Goal: Information Seeking & Learning: Check status

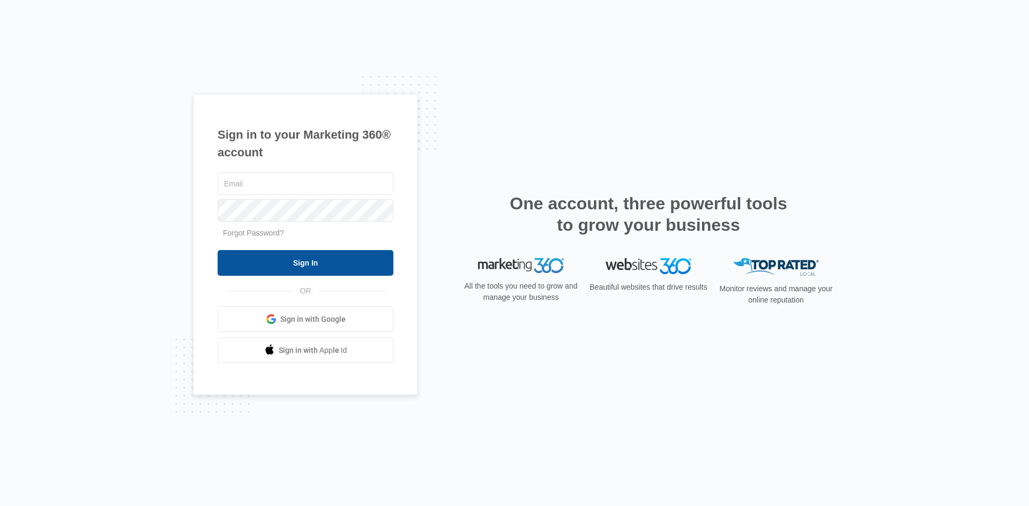
type input "[PERSON_NAME][EMAIL_ADDRESS][PERSON_NAME][DOMAIN_NAME]"
click at [327, 261] on input "Sign In" at bounding box center [306, 263] width 176 height 26
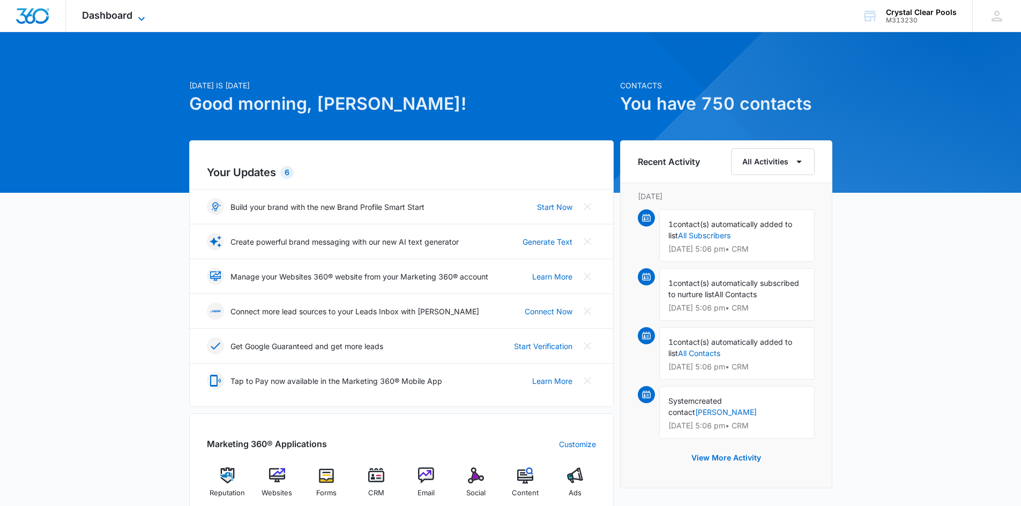
click at [118, 15] on span "Dashboard" at bounding box center [107, 15] width 50 height 11
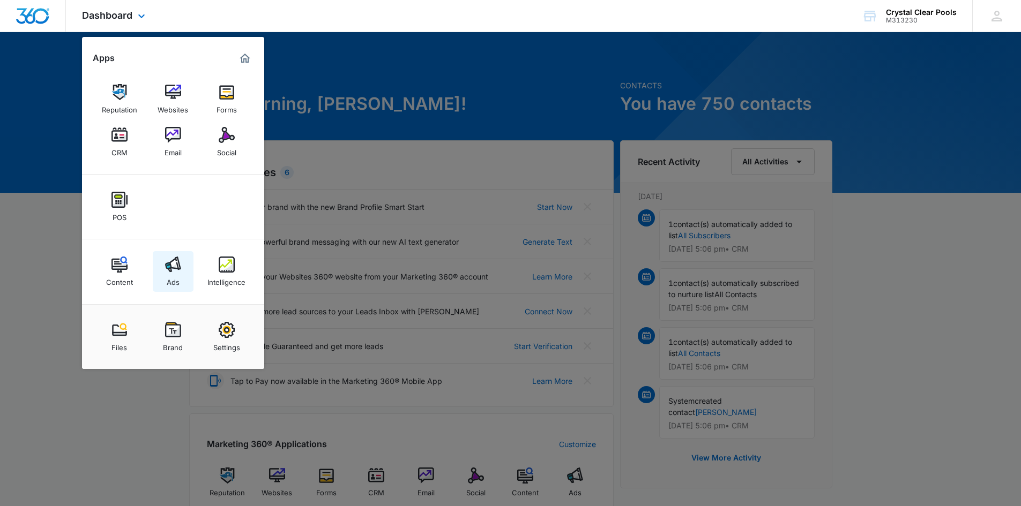
click at [173, 265] on img at bounding box center [173, 265] width 16 height 16
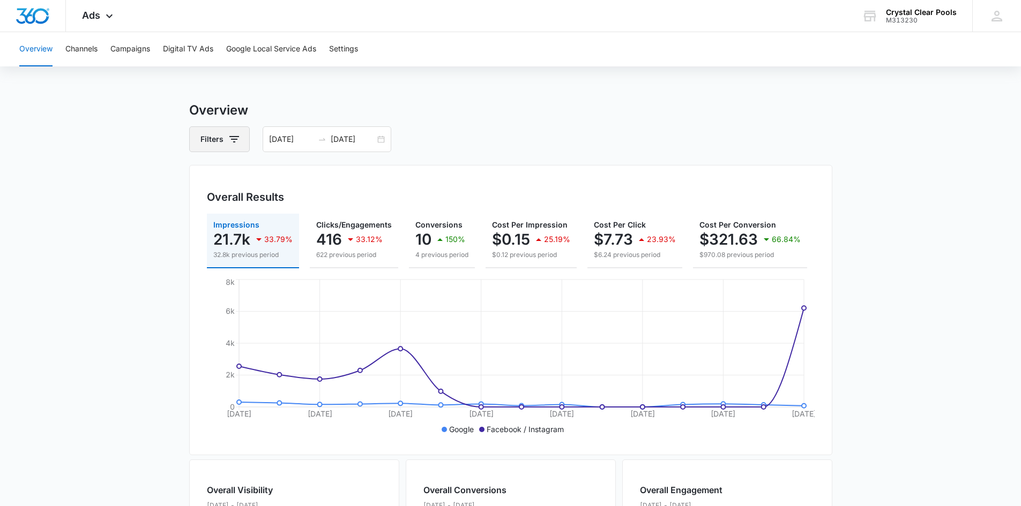
click at [206, 139] on button "Filters" at bounding box center [219, 139] width 61 height 26
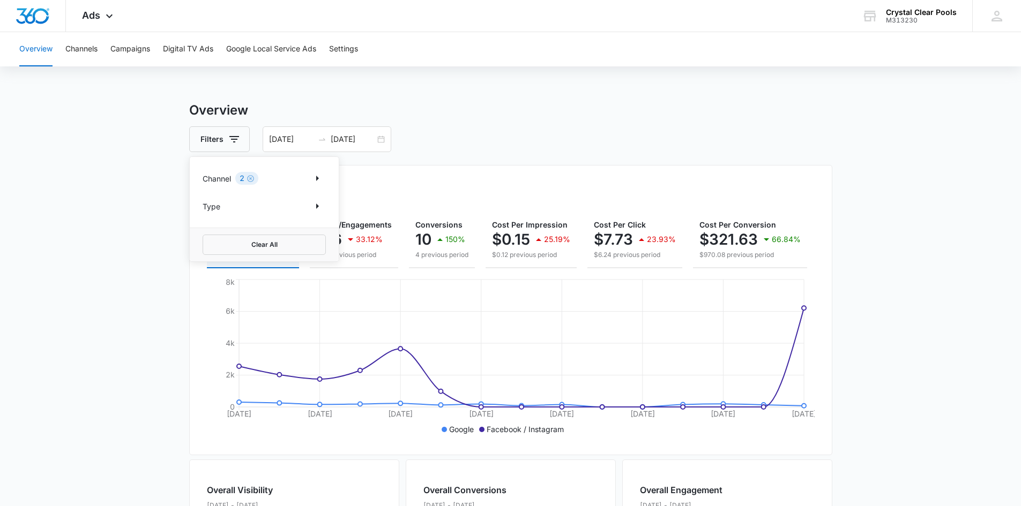
click at [296, 177] on div "Channel 2" at bounding box center [264, 178] width 123 height 17
click at [317, 179] on icon "Show Channel filters" at bounding box center [317, 178] width 3 height 5
click at [209, 174] on icon "Back" at bounding box center [211, 173] width 9 height 9
click at [223, 128] on button "Filters" at bounding box center [219, 139] width 61 height 26
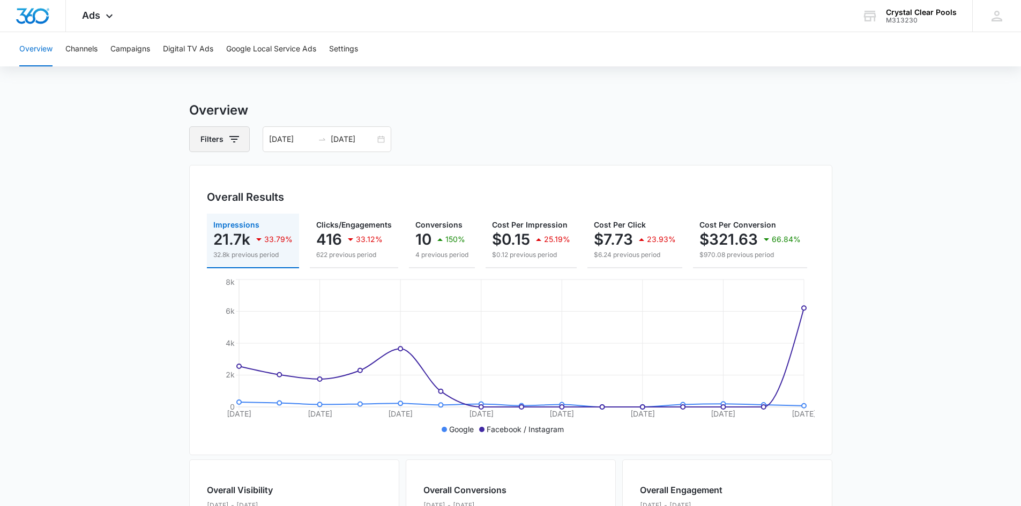
click at [225, 138] on button "Filters" at bounding box center [219, 139] width 61 height 26
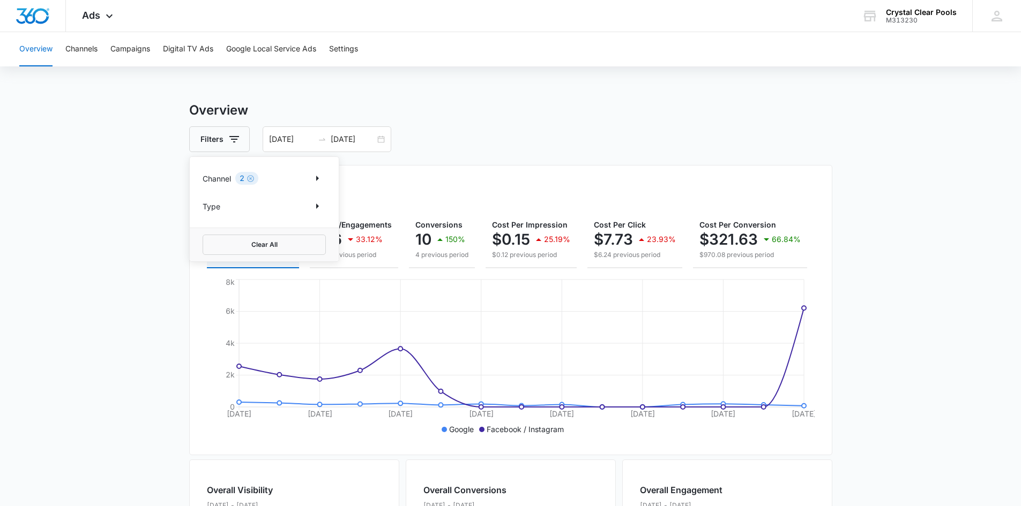
click at [271, 204] on div "Type" at bounding box center [264, 206] width 123 height 17
click at [315, 208] on icon "Show Type filters" at bounding box center [317, 206] width 13 height 13
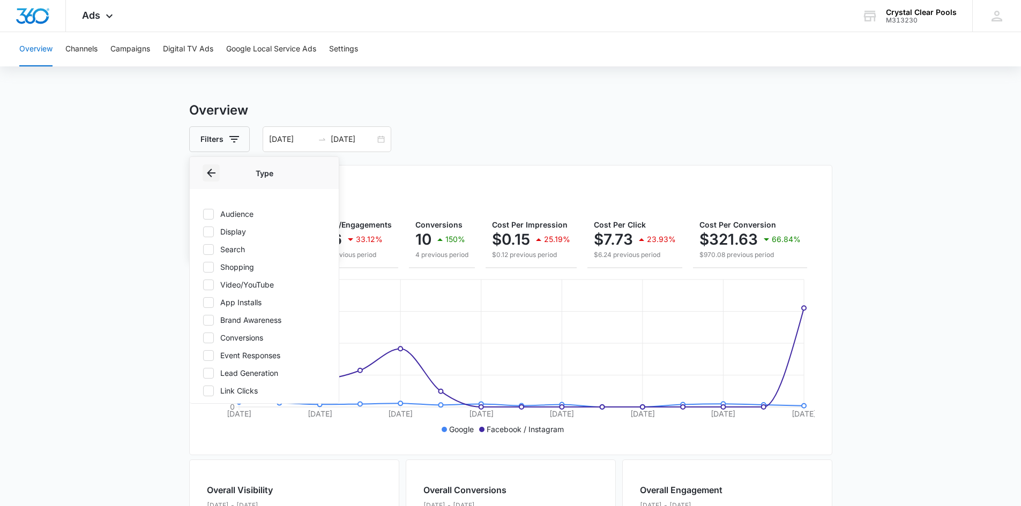
click at [209, 171] on icon "Back" at bounding box center [211, 173] width 9 height 9
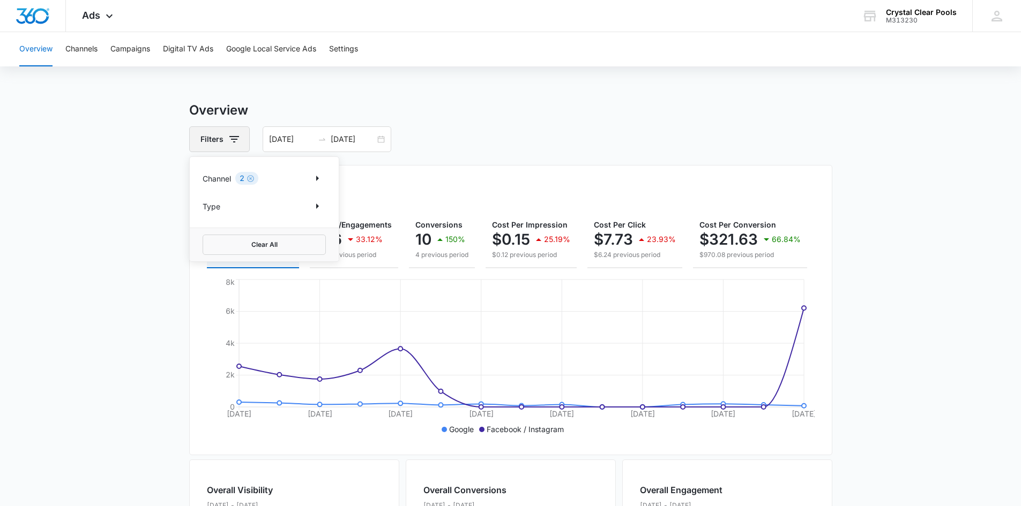
click at [215, 144] on button "Filters" at bounding box center [219, 139] width 61 height 26
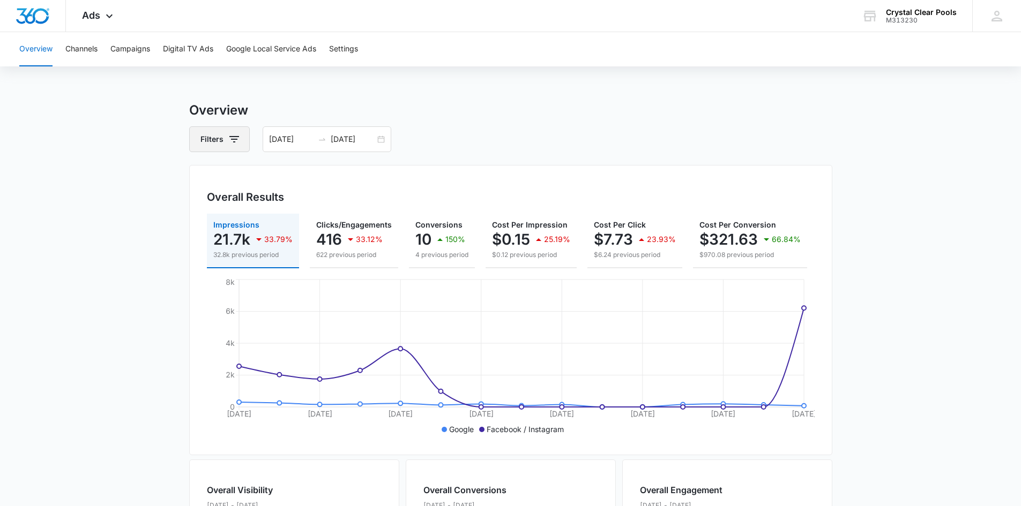
drag, startPoint x: 219, startPoint y: 126, endPoint x: 221, endPoint y: 134, distance: 7.7
click at [221, 130] on button "Filters" at bounding box center [219, 139] width 61 height 26
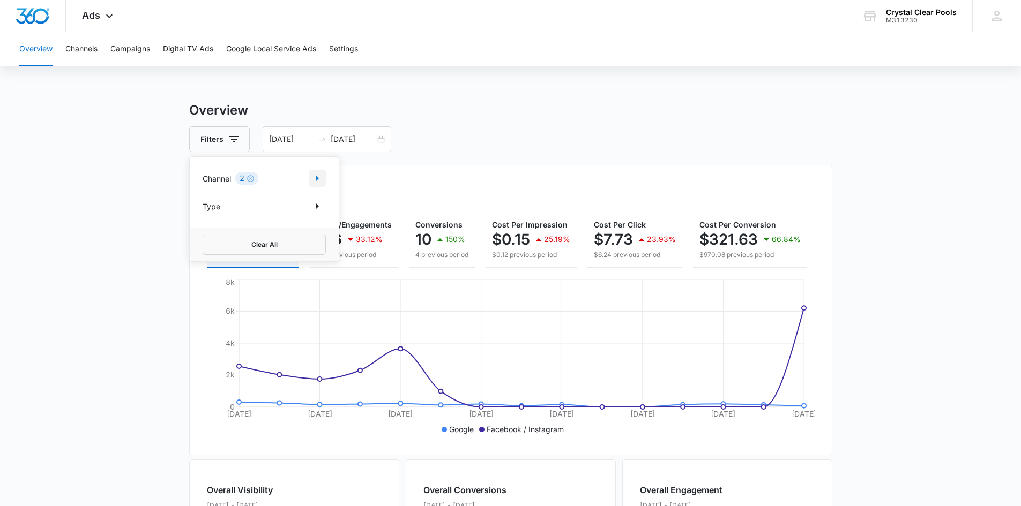
click at [312, 181] on icon "Show Channel filters" at bounding box center [317, 178] width 13 height 13
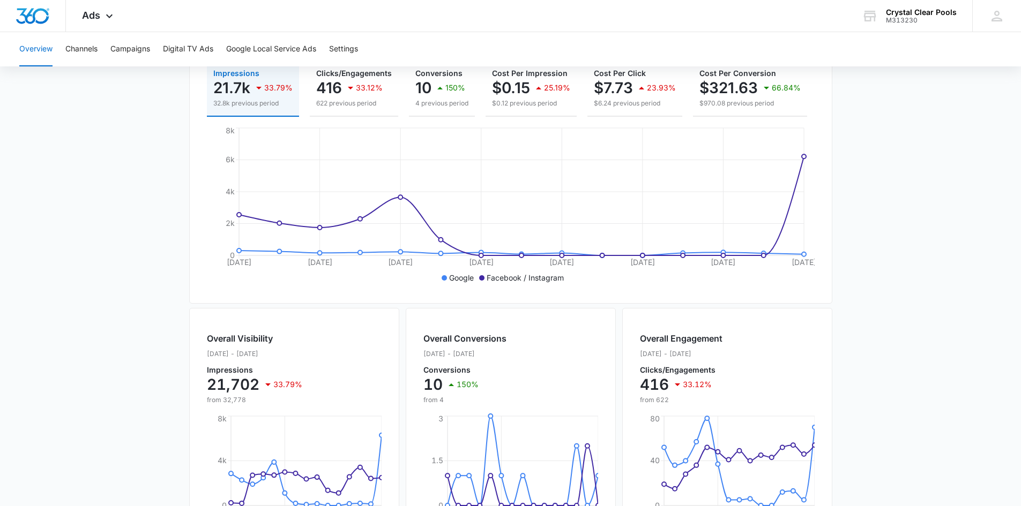
scroll to position [31, 0]
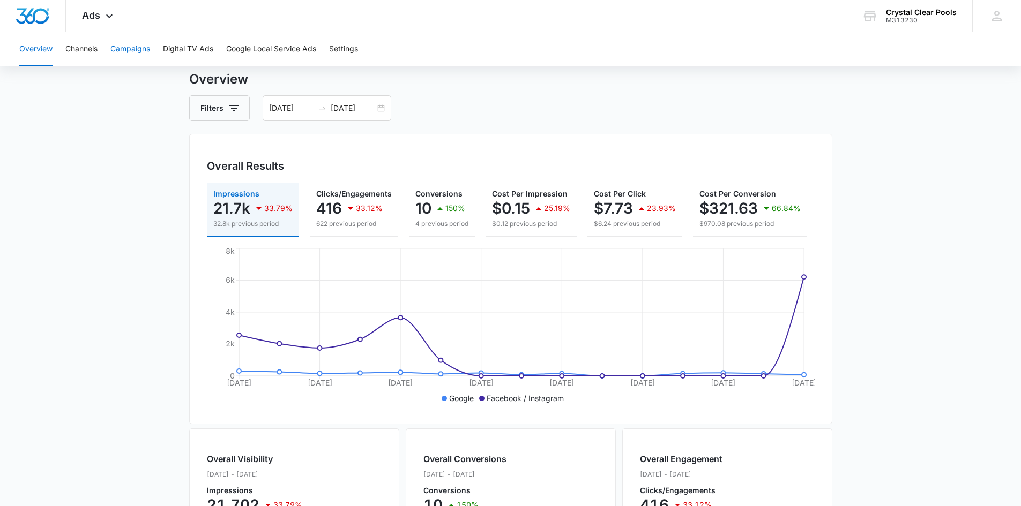
click at [133, 55] on button "Campaigns" at bounding box center [130, 49] width 40 height 34
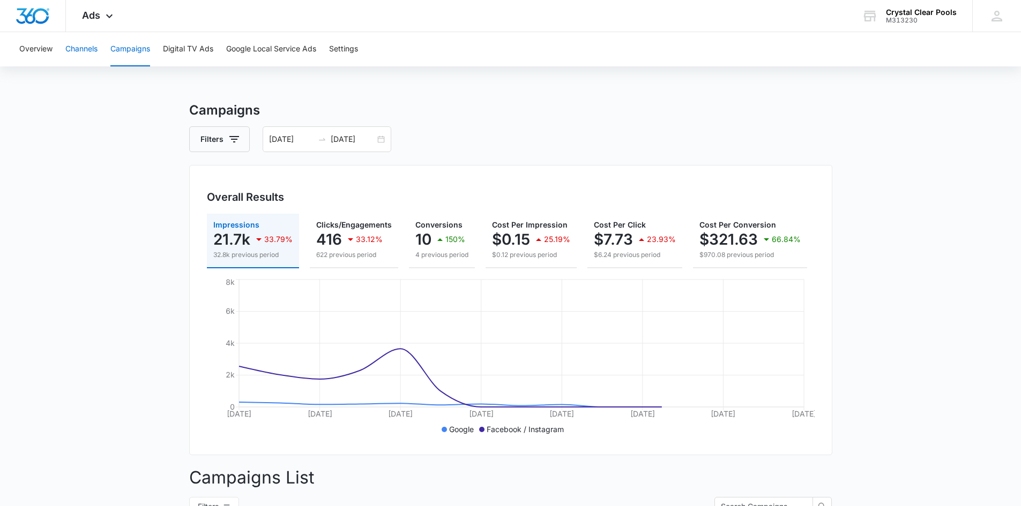
click at [83, 51] on button "Channels" at bounding box center [81, 49] width 32 height 34
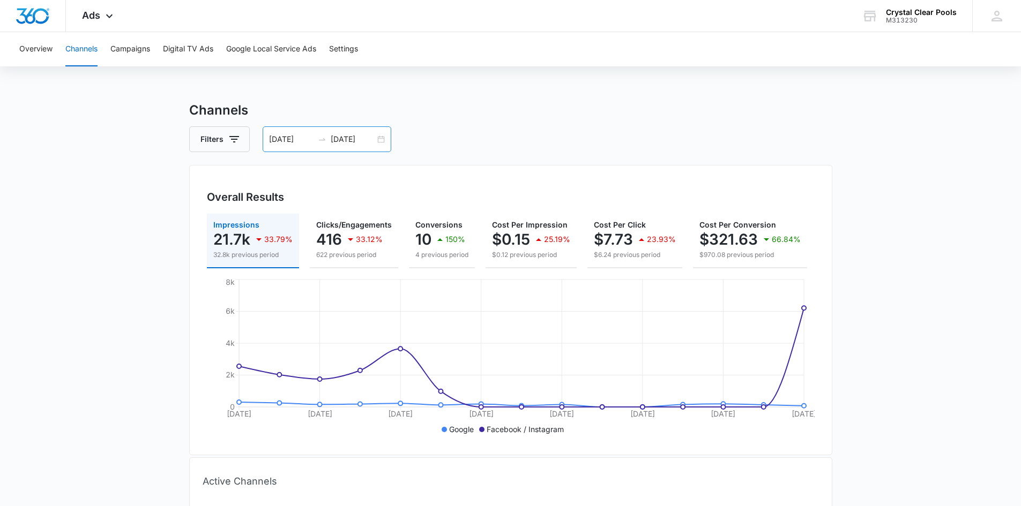
click at [380, 140] on div "[DATE] [DATE]" at bounding box center [327, 139] width 129 height 26
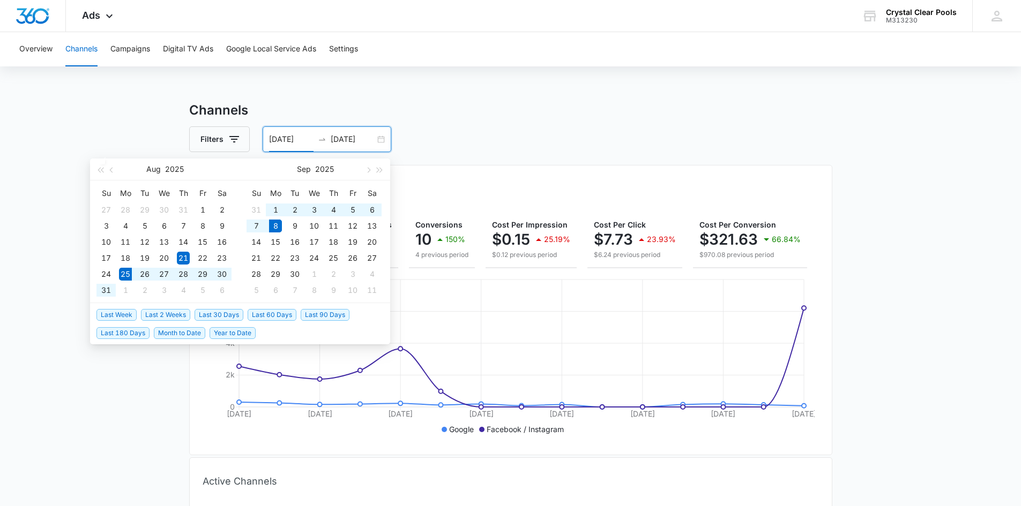
click at [173, 316] on span "Last 2 Weeks" at bounding box center [165, 315] width 49 height 12
type input "[DATE]"
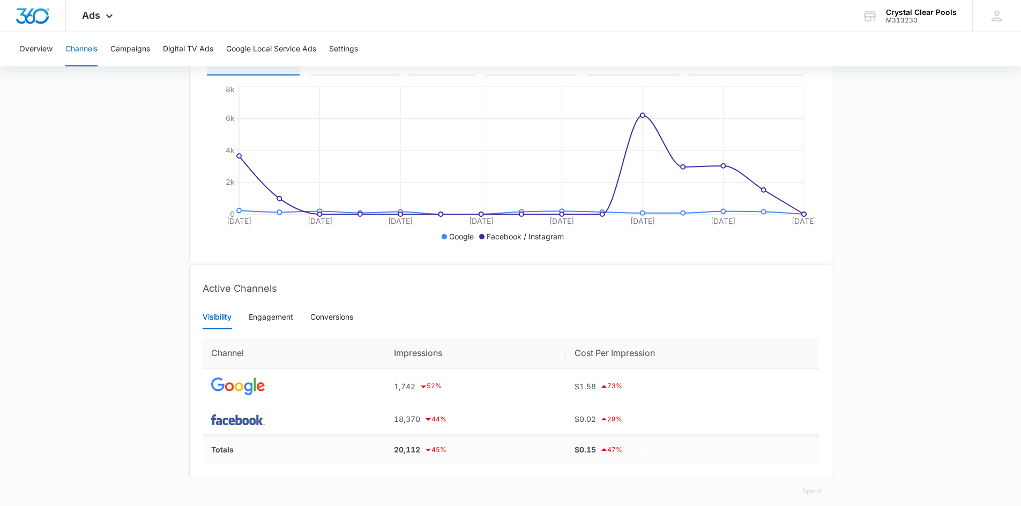
scroll to position [212, 0]
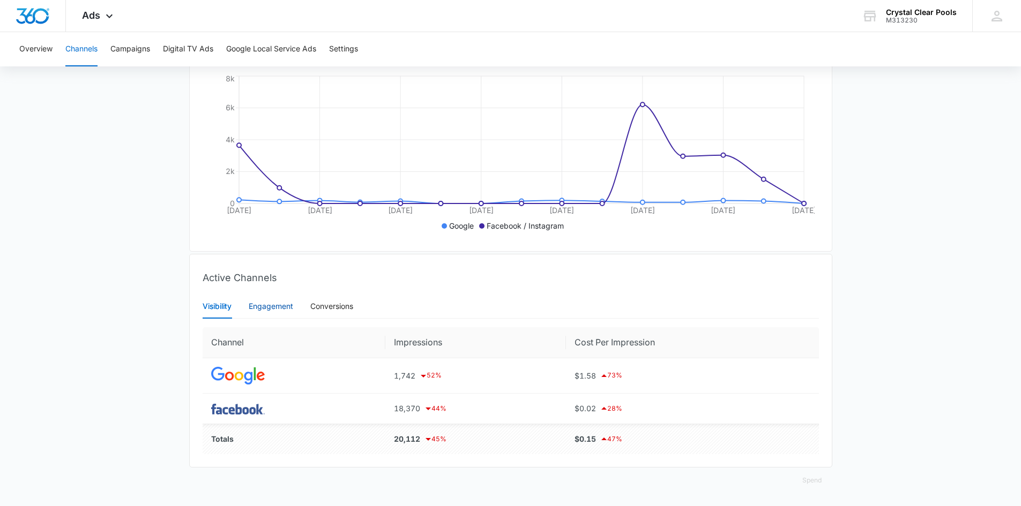
click at [279, 305] on div "Engagement" at bounding box center [271, 307] width 44 height 12
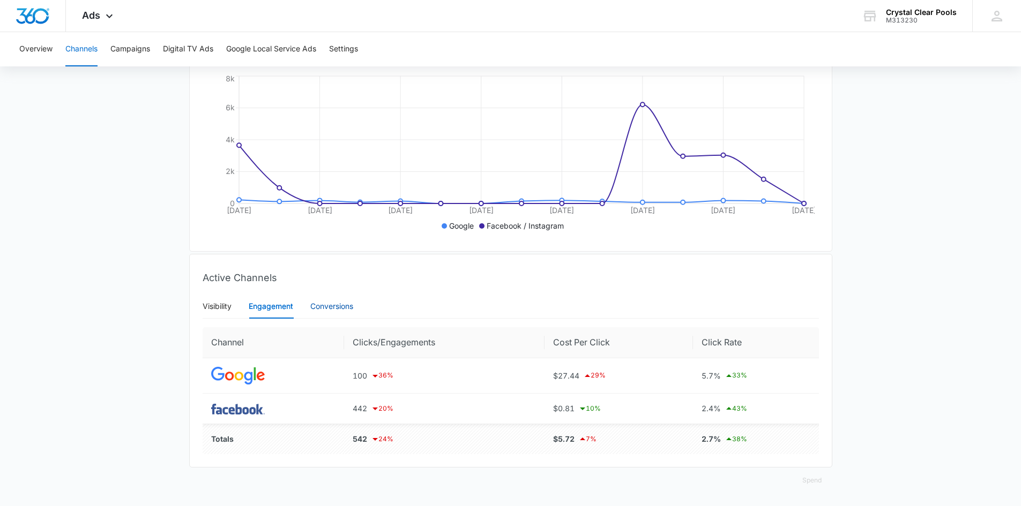
click at [334, 310] on div "Conversions" at bounding box center [331, 307] width 43 height 12
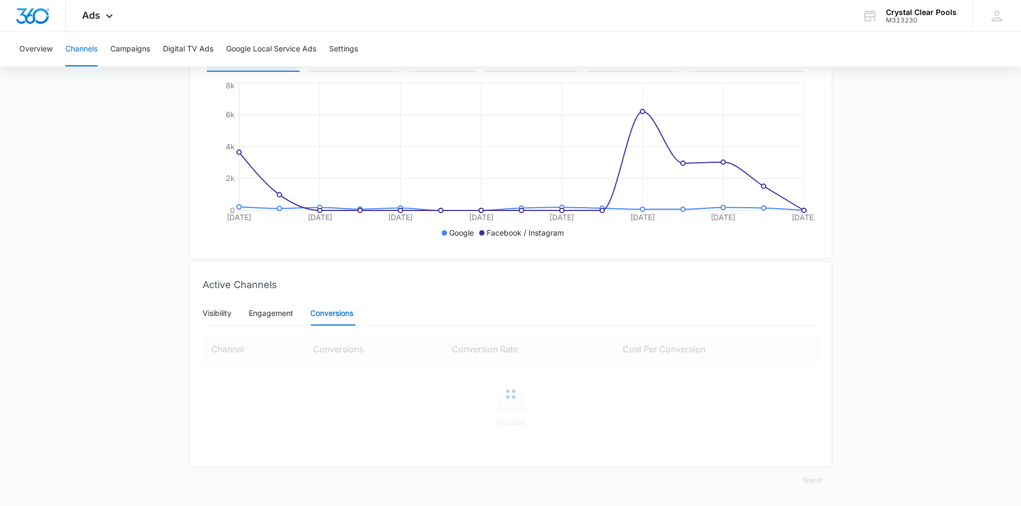
scroll to position [211, 0]
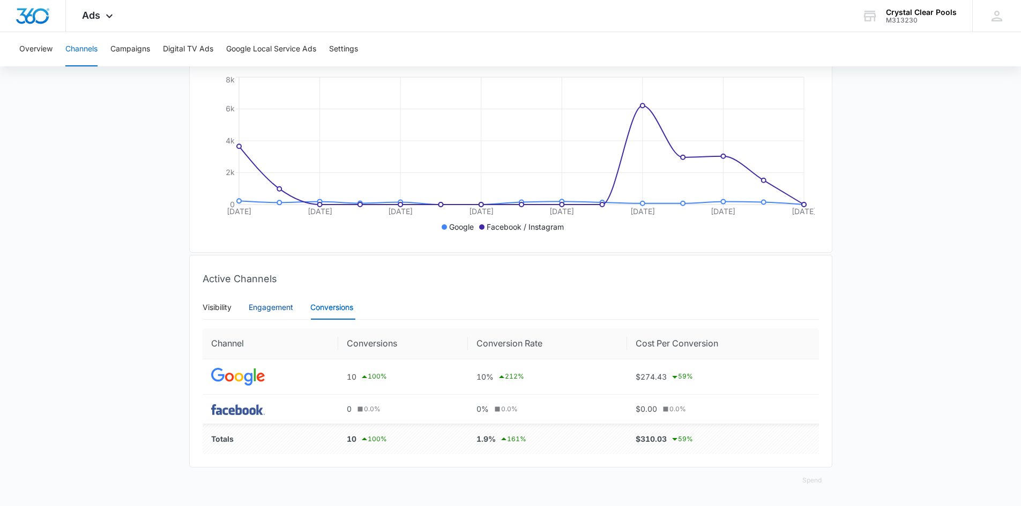
click at [282, 312] on div "Engagement" at bounding box center [271, 308] width 44 height 12
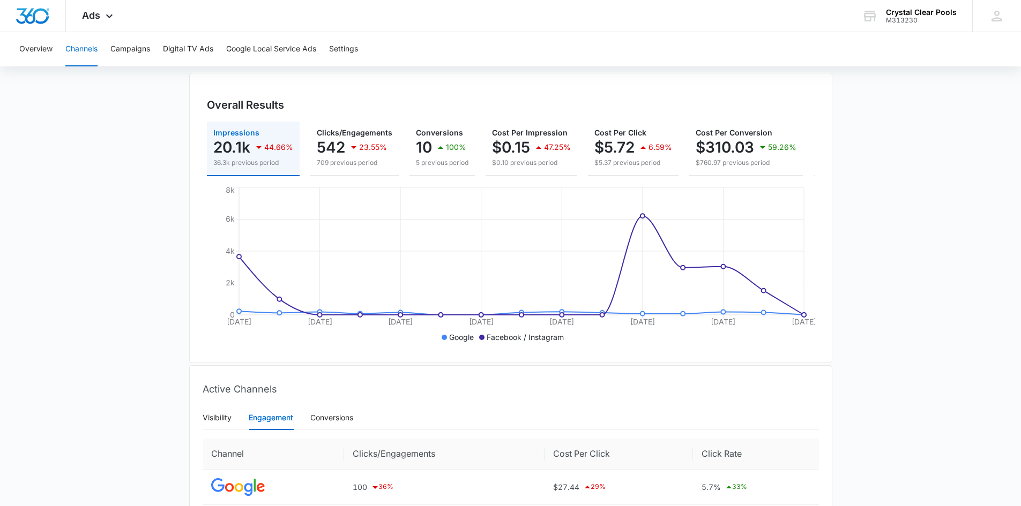
scroll to position [29, 0]
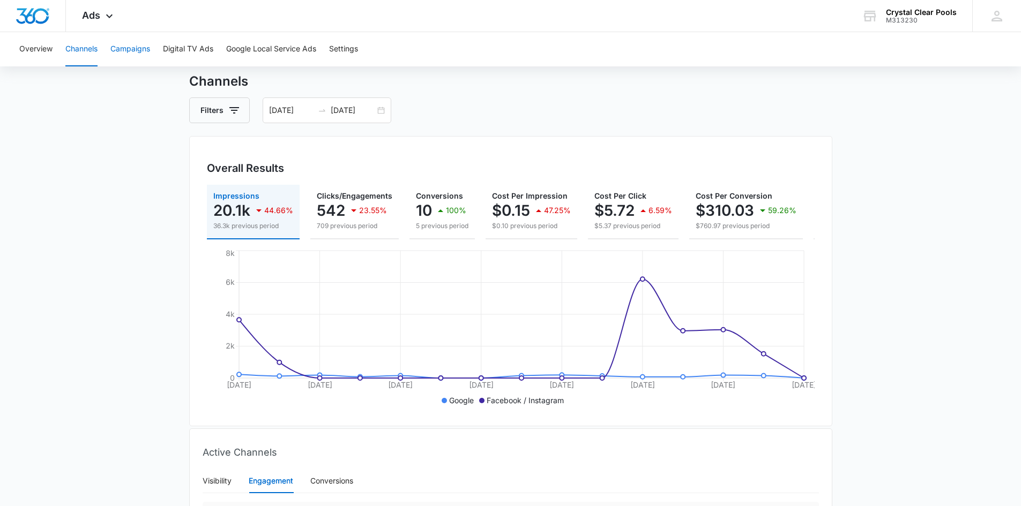
click at [123, 48] on button "Campaigns" at bounding box center [130, 49] width 40 height 34
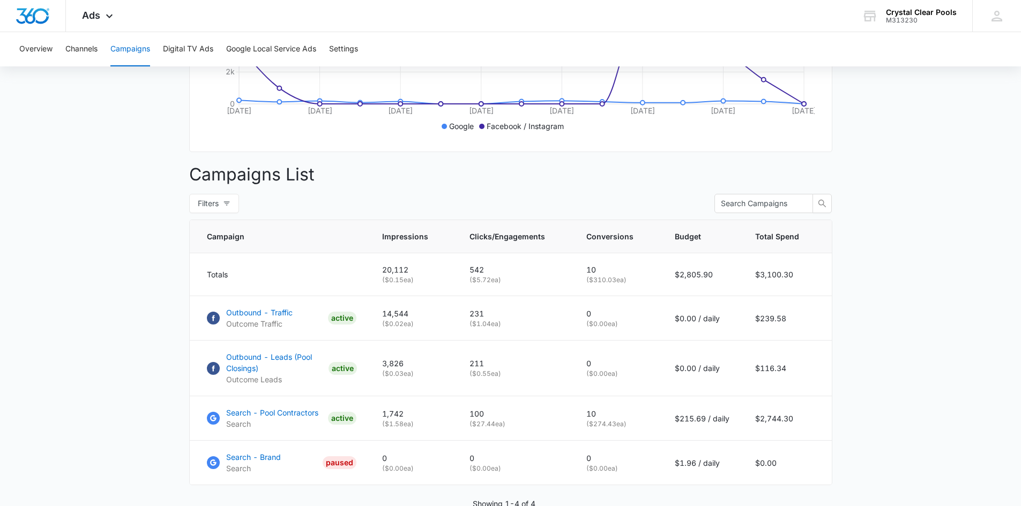
scroll to position [366, 0]
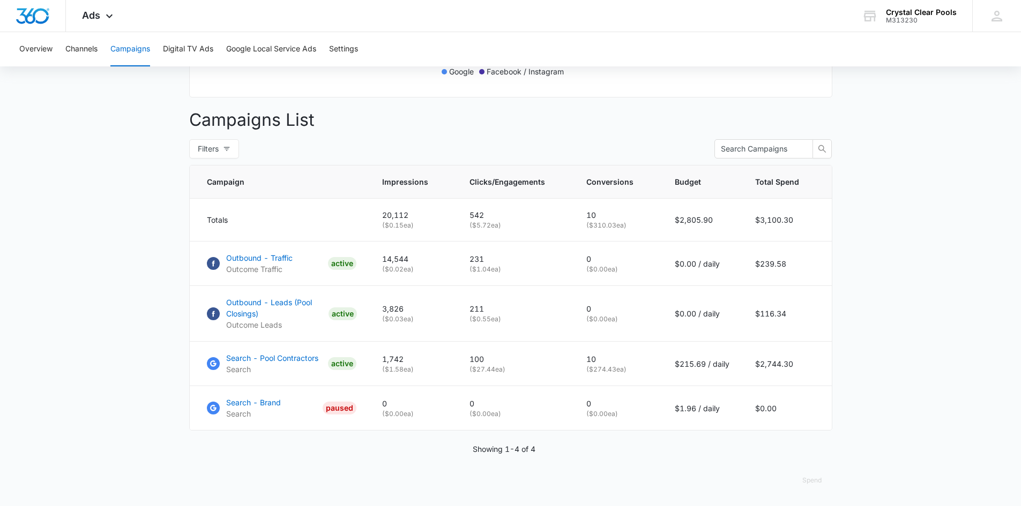
drag, startPoint x: -3, startPoint y: 170, endPoint x: 2, endPoint y: 226, distance: 56.0
click at [2, 226] on main "Campaigns Filters [DATE] [DATE] Overall Results Impressions 20.1k 44.66% 36.3k …" at bounding box center [510, 125] width 1021 height 764
